Goal: Navigation & Orientation: Find specific page/section

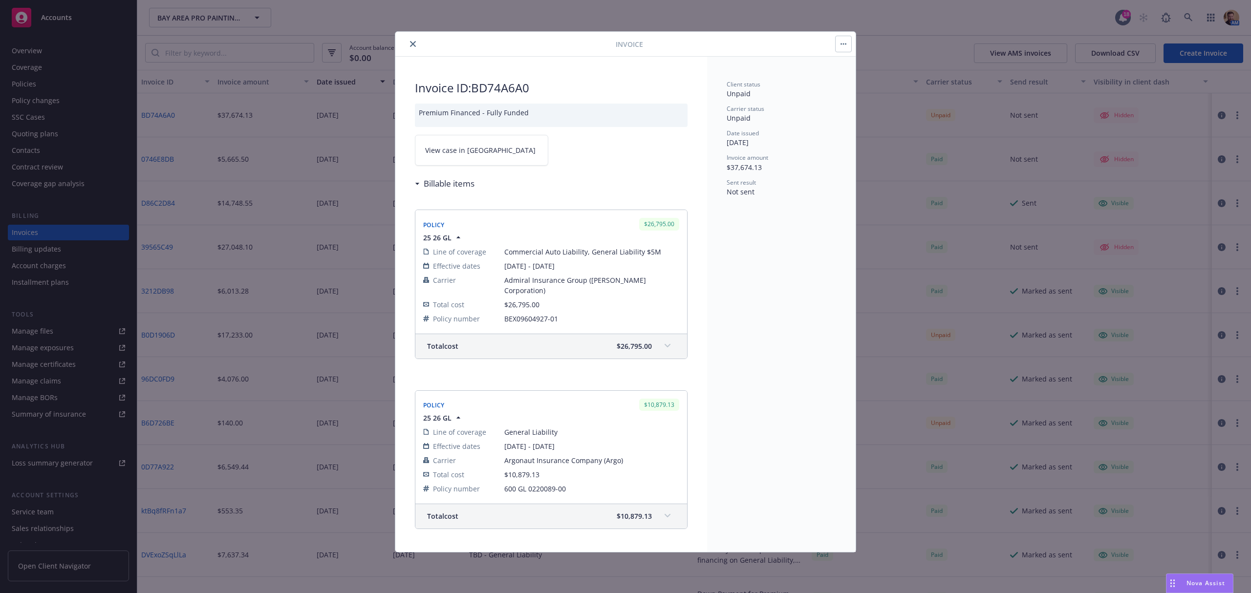
click at [411, 41] on icon "close" at bounding box center [413, 44] width 6 height 6
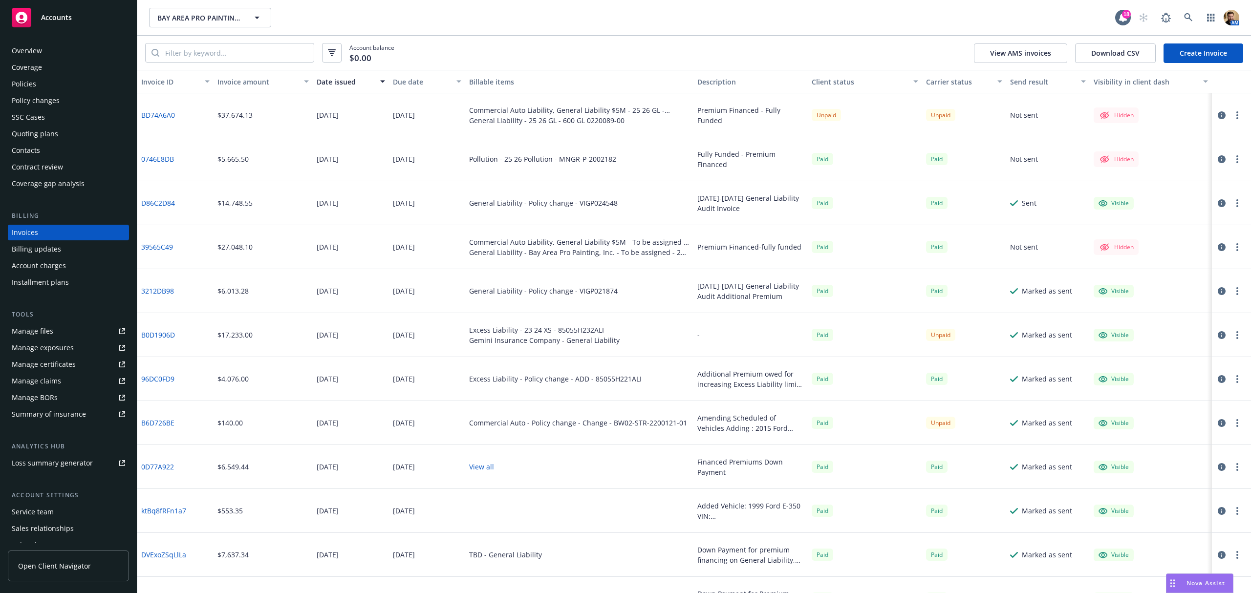
click at [30, 77] on div "Policies" at bounding box center [24, 84] width 24 height 16
